Goal: Transaction & Acquisition: Book appointment/travel/reservation

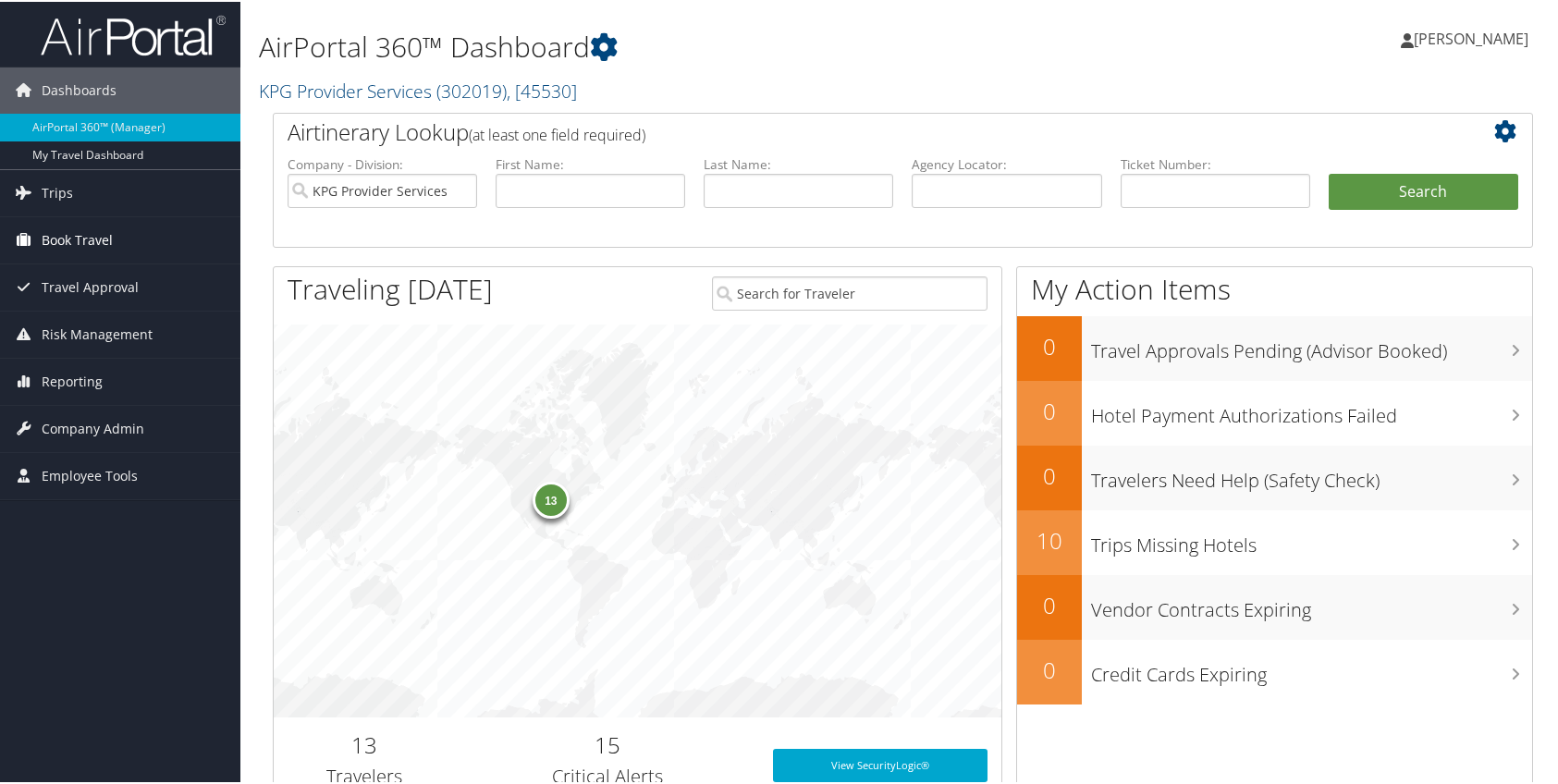
click at [98, 235] on span "Book Travel" at bounding box center [77, 238] width 71 height 47
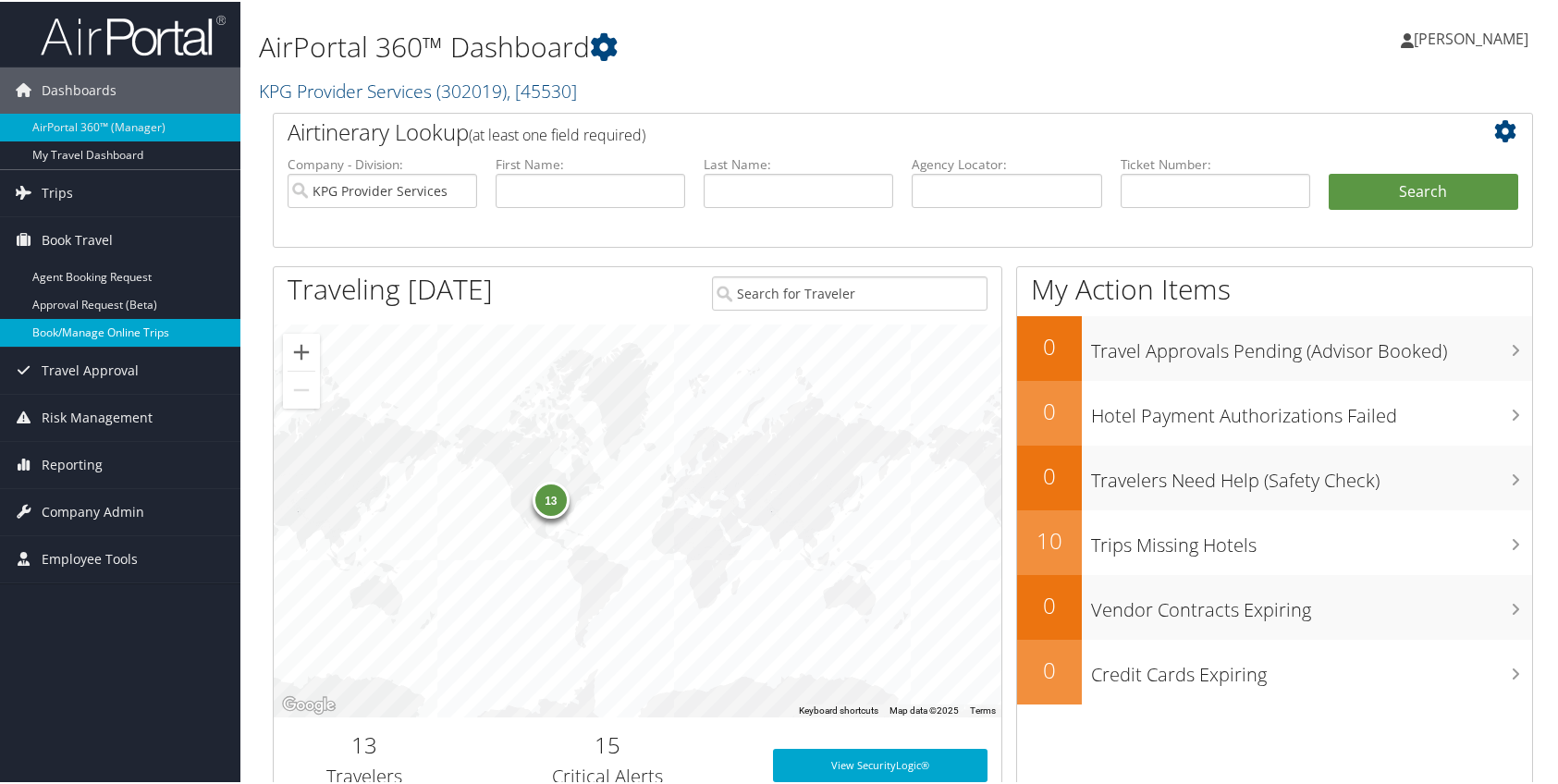
click at [119, 330] on link "Book/Manage Online Trips" at bounding box center [120, 330] width 240 height 28
